Goal: Communication & Community: Participate in discussion

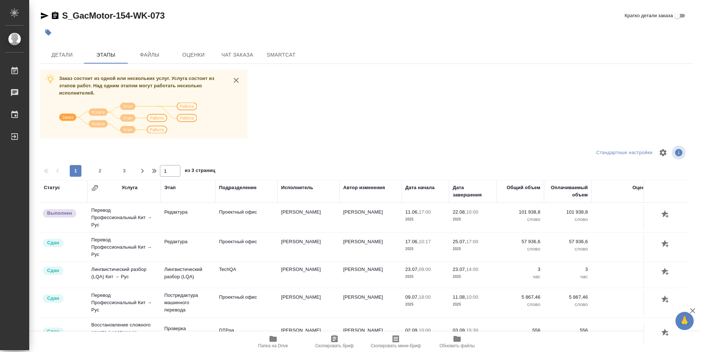
scroll to position [110, 0]
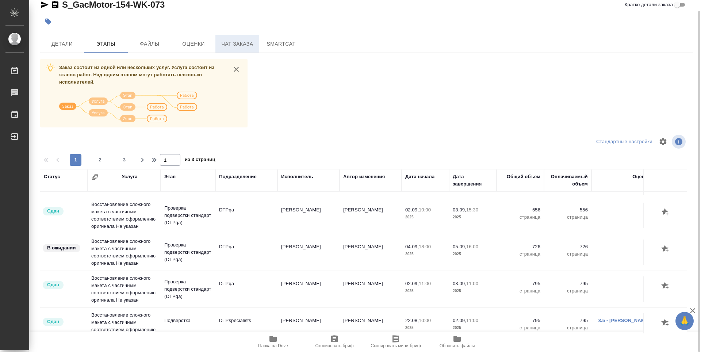
click at [240, 49] on button "Чат заказа" at bounding box center [237, 44] width 44 height 18
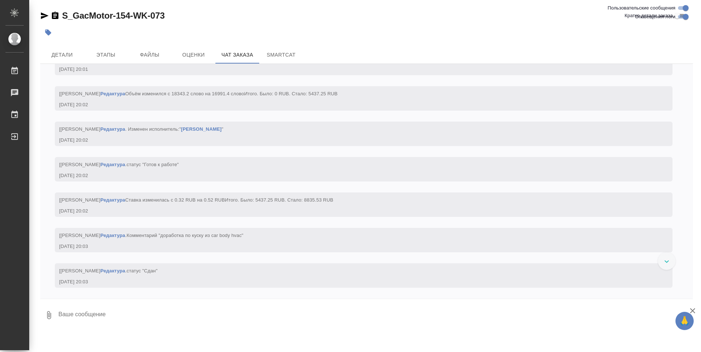
scroll to position [50882, 0]
click at [71, 57] on span "Детали" at bounding box center [62, 54] width 35 height 9
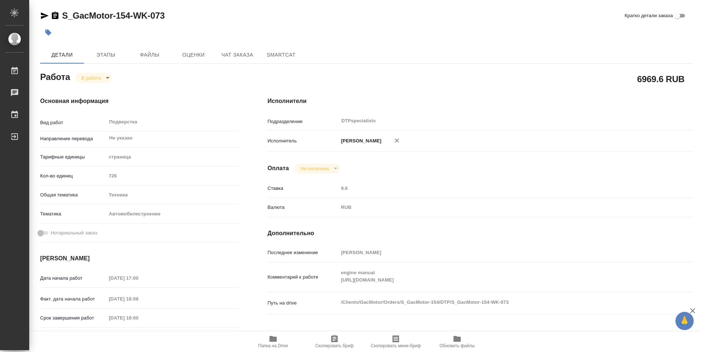
type textarea "x"
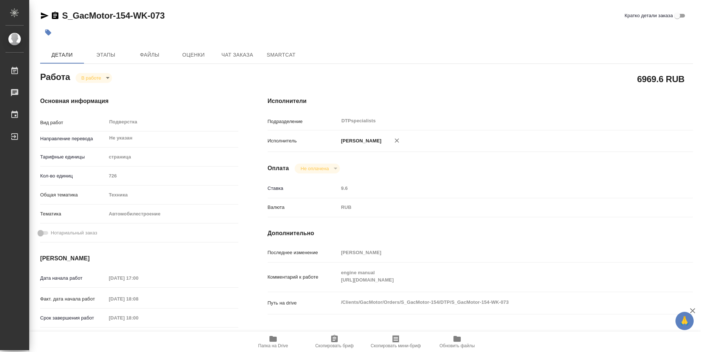
type textarea "x"
